Goal: Task Accomplishment & Management: Manage account settings

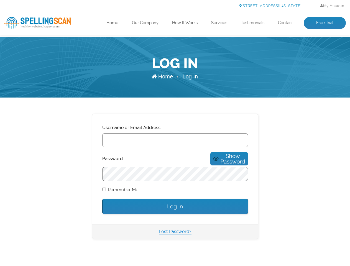
click at [255, 6] on link "[STREET_ADDRESS][US_STATE]" at bounding box center [270, 6] width 62 height 4
click at [221, 156] on span "Show Password" at bounding box center [232, 158] width 25 height 11
click at [255, 6] on link "[STREET_ADDRESS][US_STATE]" at bounding box center [270, 6] width 62 height 4
click at [221, 156] on span "Show Password" at bounding box center [232, 158] width 25 height 11
